Goal: Find specific page/section: Find specific page/section

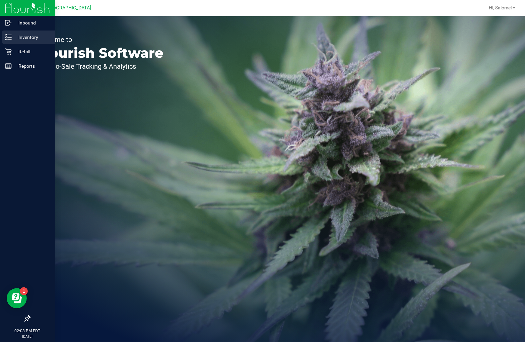
click at [9, 41] on div "Inventory" at bounding box center [28, 37] width 53 height 13
click at [14, 54] on p "Retail" at bounding box center [32, 52] width 40 height 8
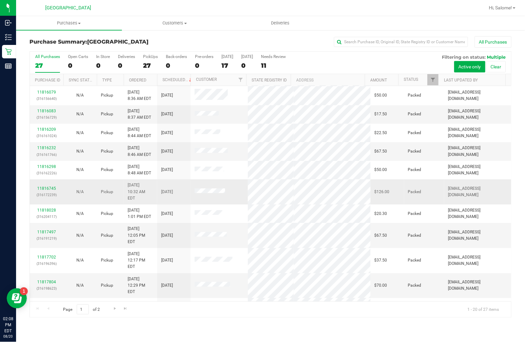
scroll to position [156, 0]
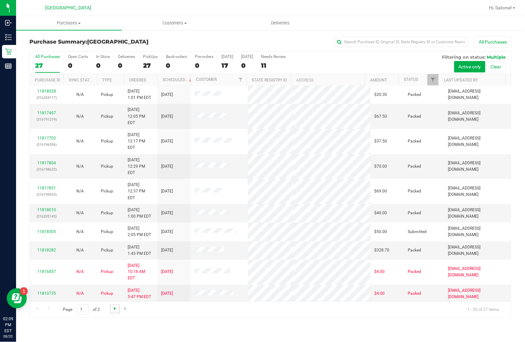
click at [113, 309] on span "Go to the next page" at bounding box center [114, 308] width 5 height 5
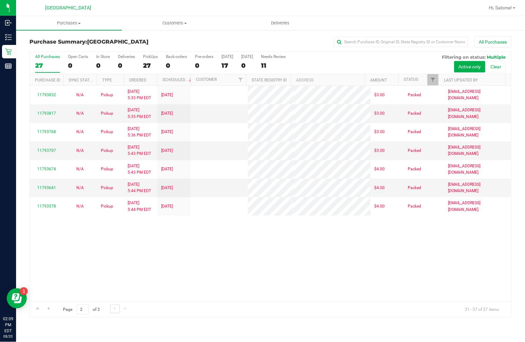
scroll to position [0, 0]
